Goal: Information Seeking & Learning: Learn about a topic

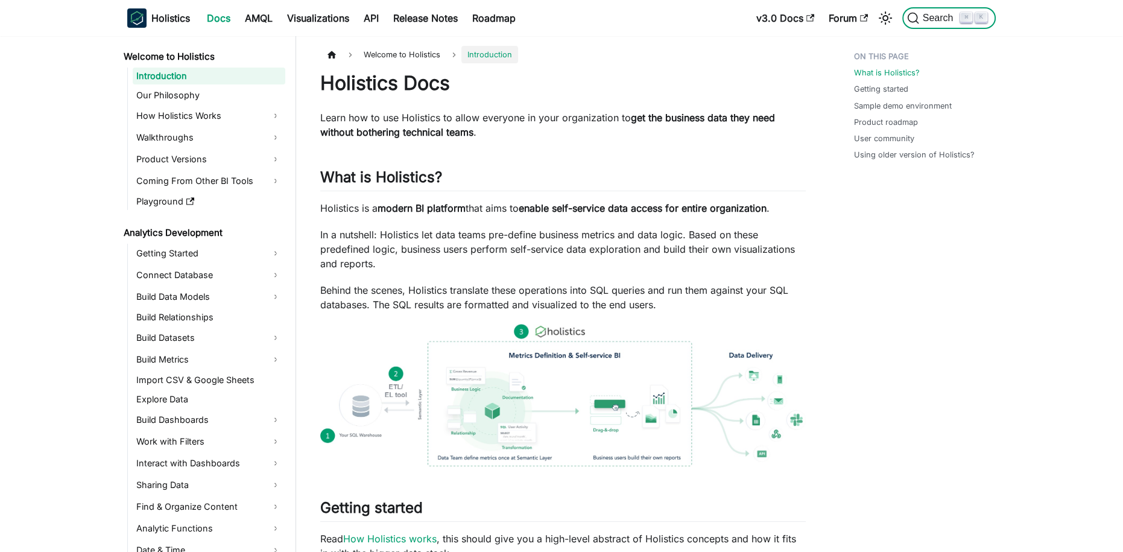
click at [948, 14] on span "Search" at bounding box center [940, 18] width 42 height 11
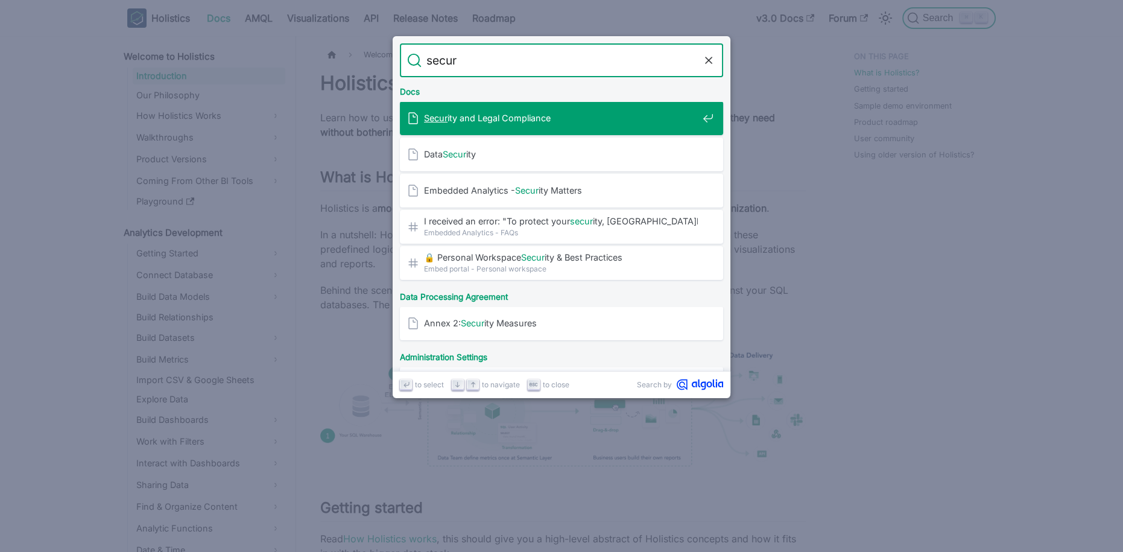
type input "securi"
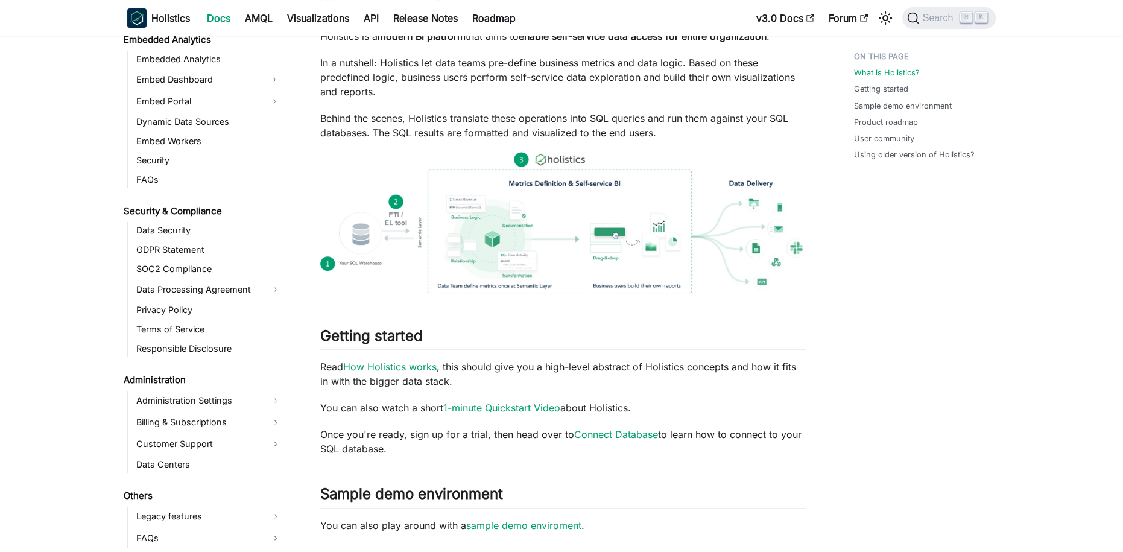
scroll to position [189, 0]
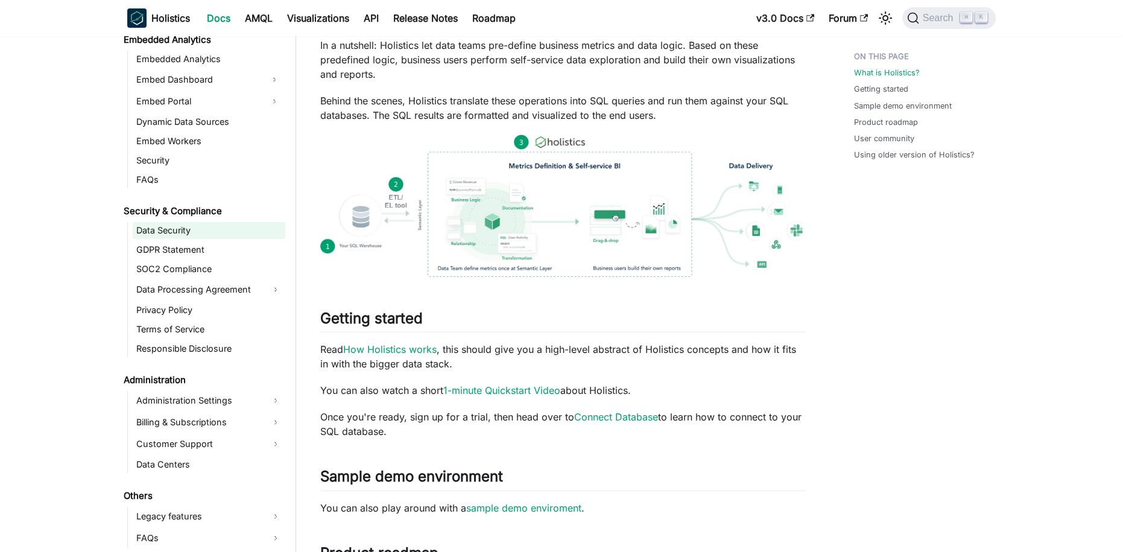
click at [193, 232] on link "Data Security" at bounding box center [209, 230] width 153 height 17
